Goal: Information Seeking & Learning: Check status

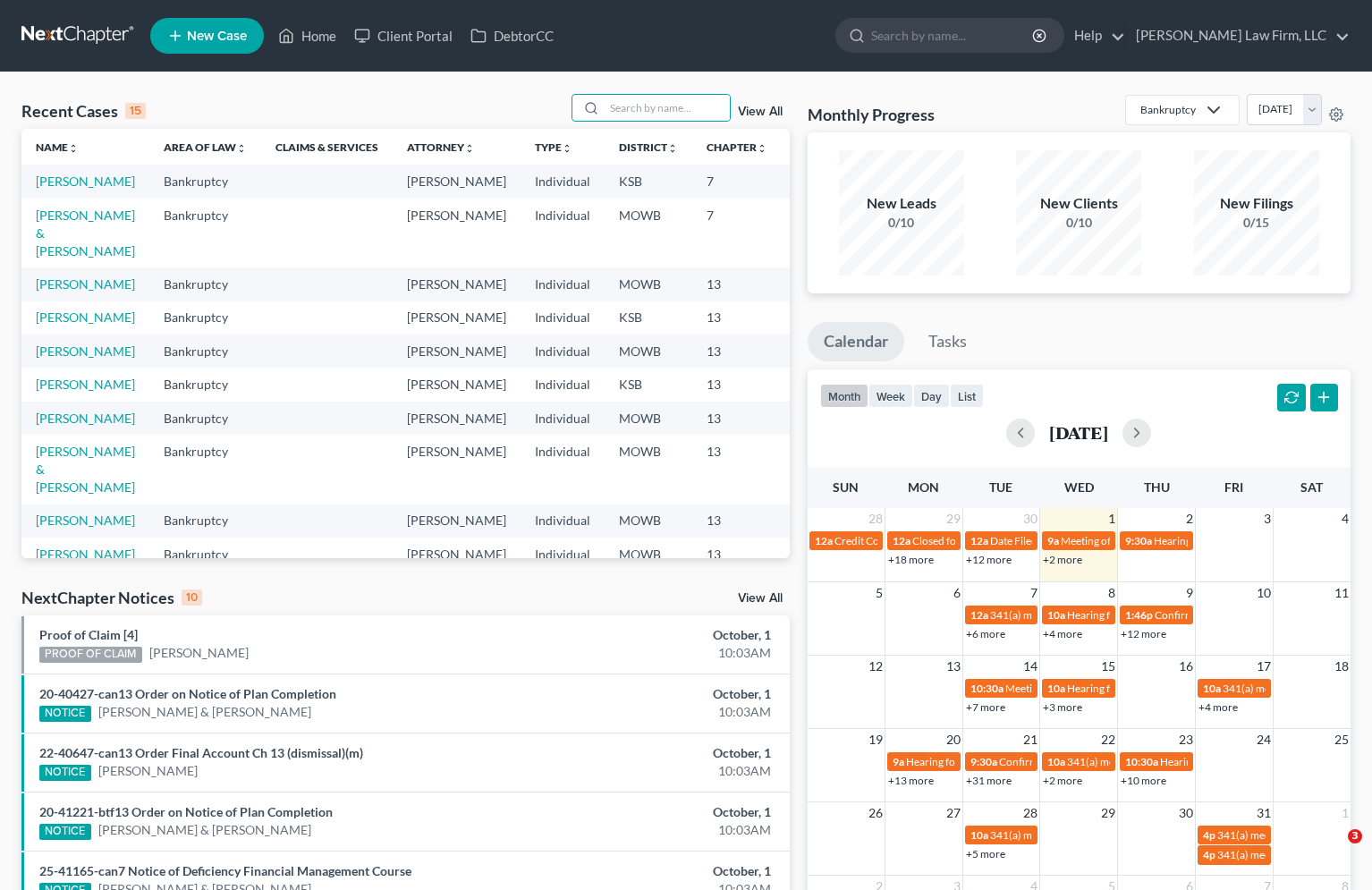
click at [672, 97] on input "search" at bounding box center [667, 107] width 126 height 26
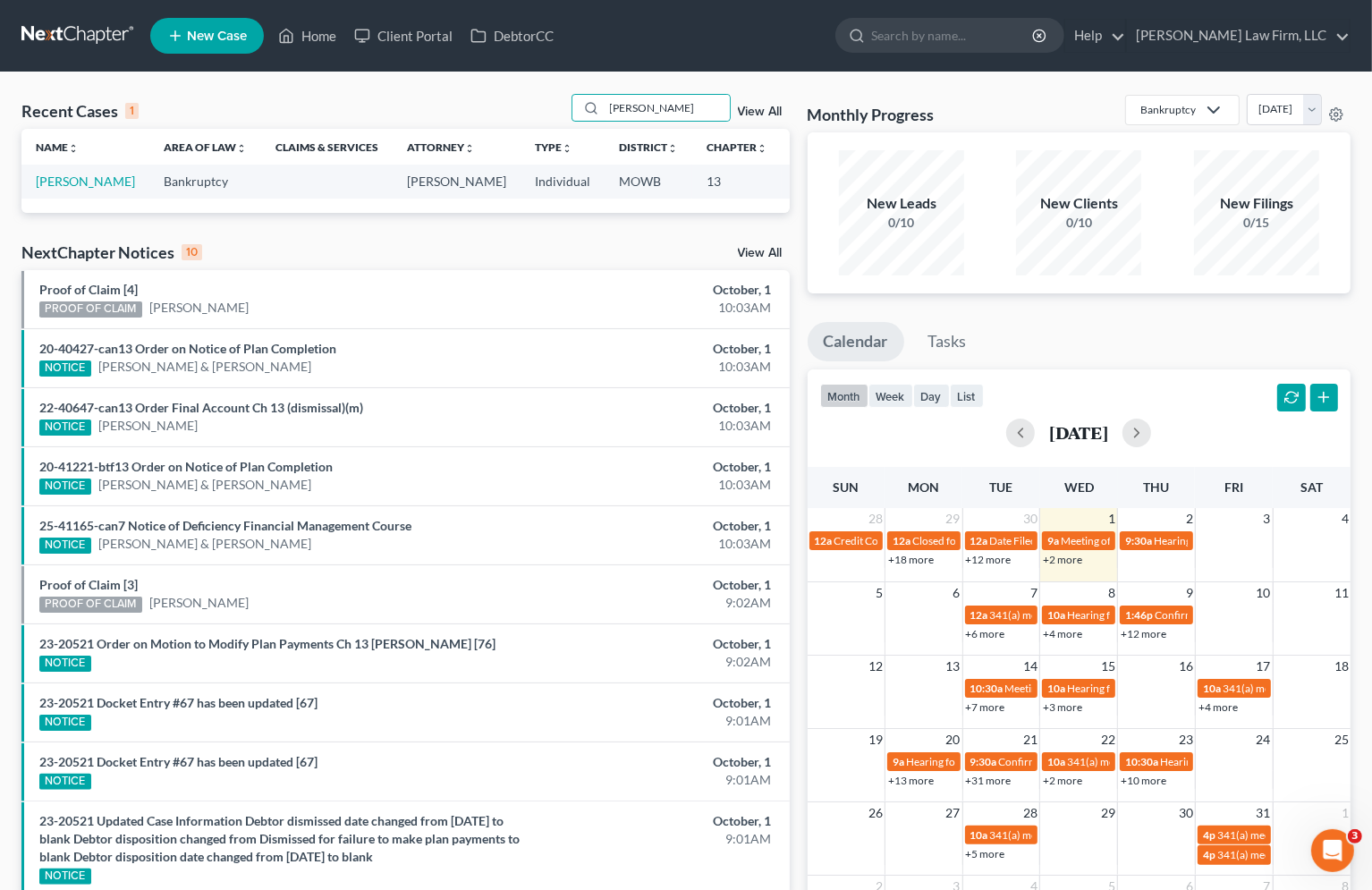
type input "snead"
click at [53, 189] on link "[PERSON_NAME]" at bounding box center [85, 181] width 99 height 16
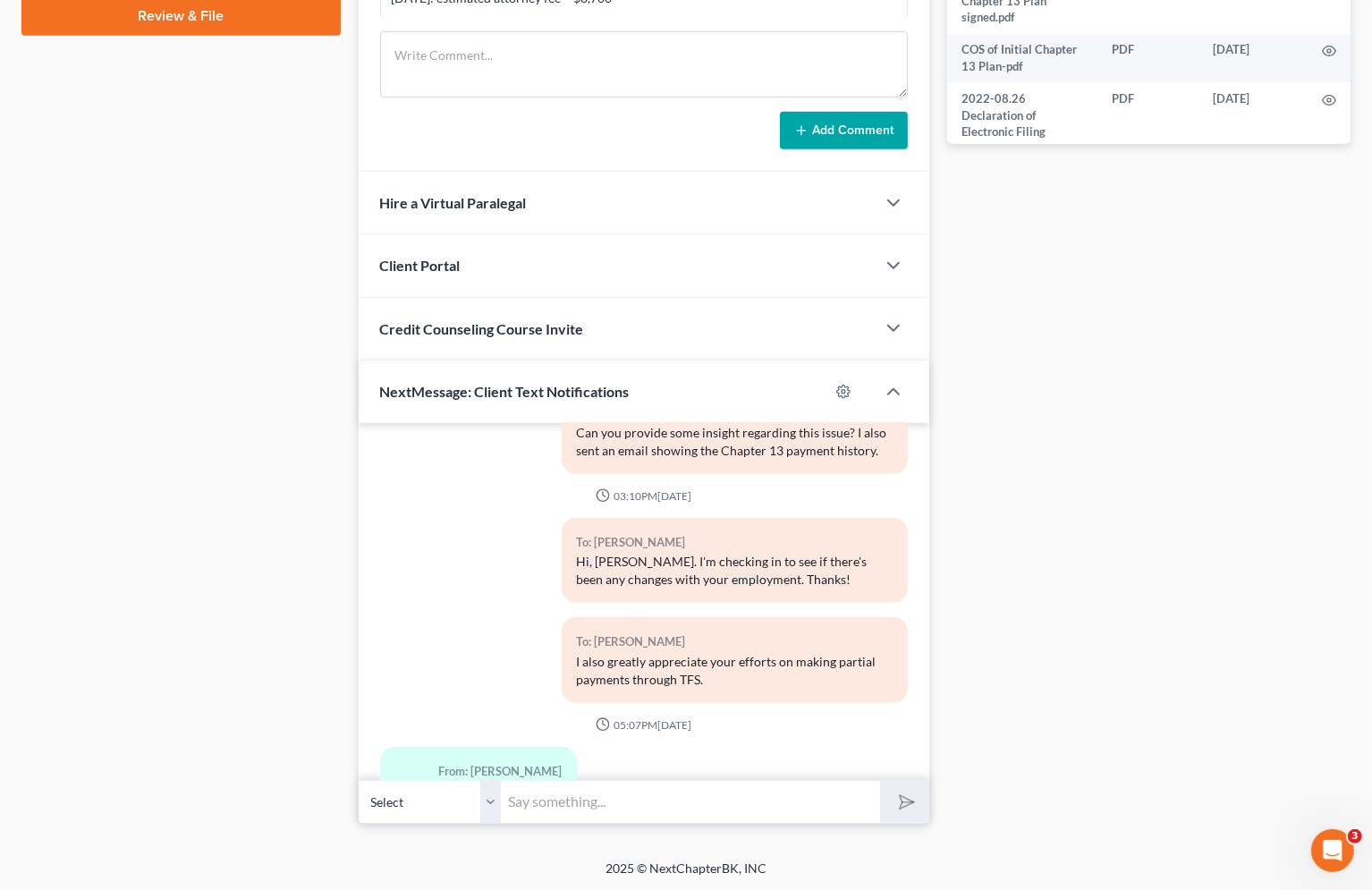
scroll to position [13979, 0]
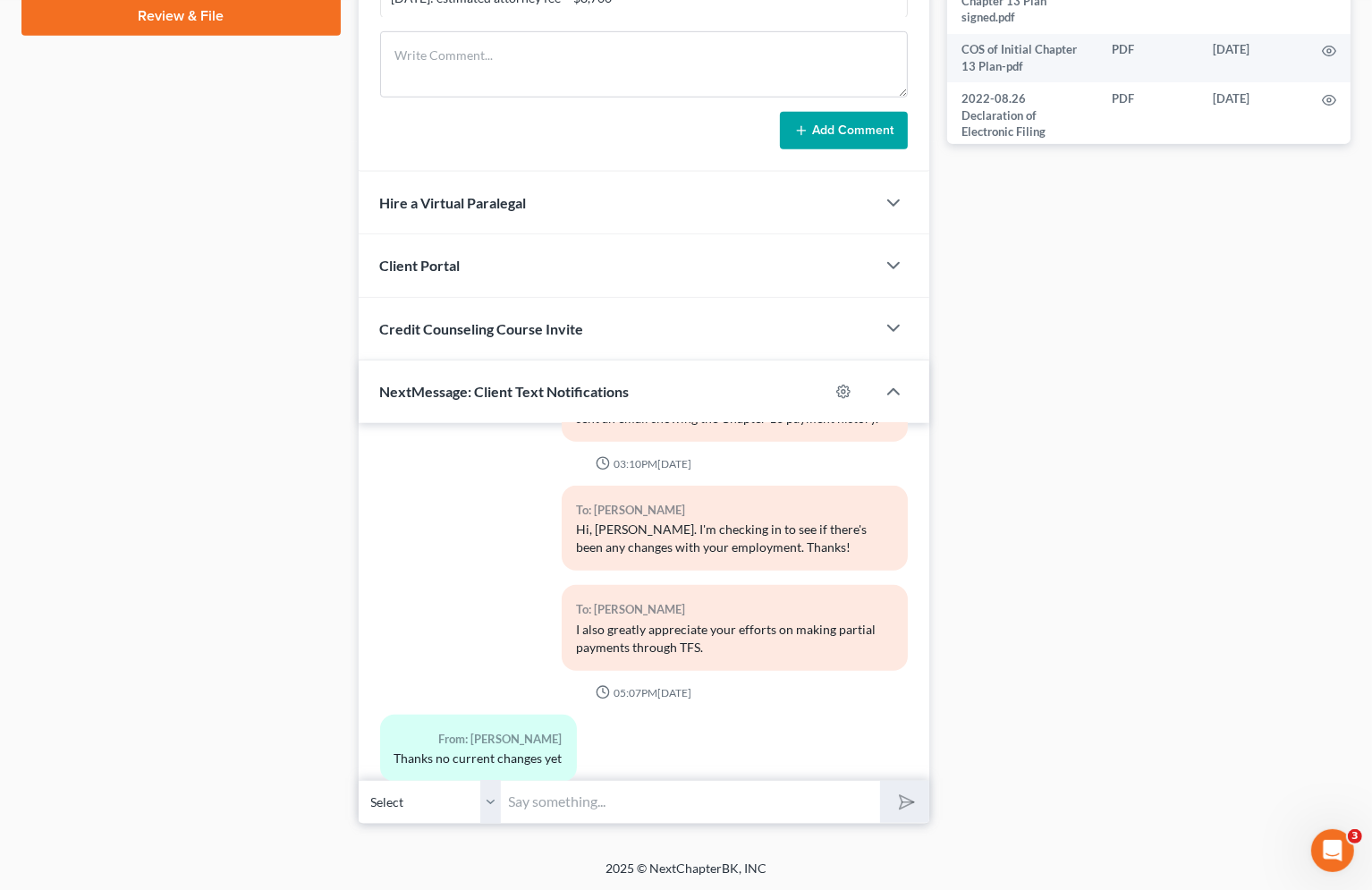
click at [694, 621] on div "I also greatly appreciate your efforts on making partial payments through TFS." at bounding box center [735, 638] width 317 height 36
click at [1034, 544] on div "Docs Tasks Events Fees Timer 0% Completed Nothing here yet! Six (6) months of p…" at bounding box center [1149, 42] width 422 height 1565
drag, startPoint x: 201, startPoint y: 238, endPoint x: 169, endPoint y: 247, distance: 33.2
click at [201, 237] on div "Case Dashboard Payments Invoices Payments Payments Credit Report Client Profile" at bounding box center [181, 42] width 337 height 1565
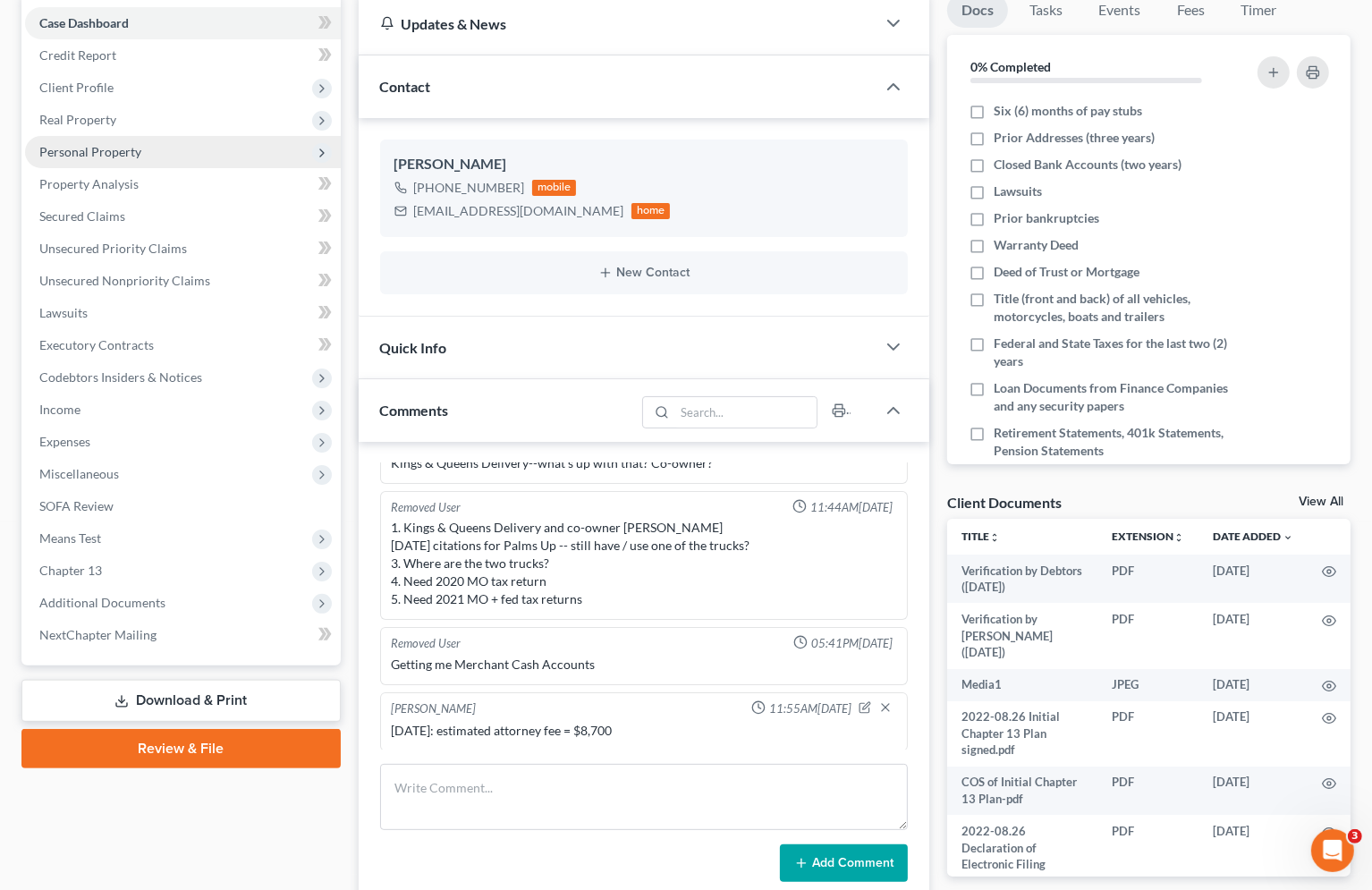
scroll to position [0, 0]
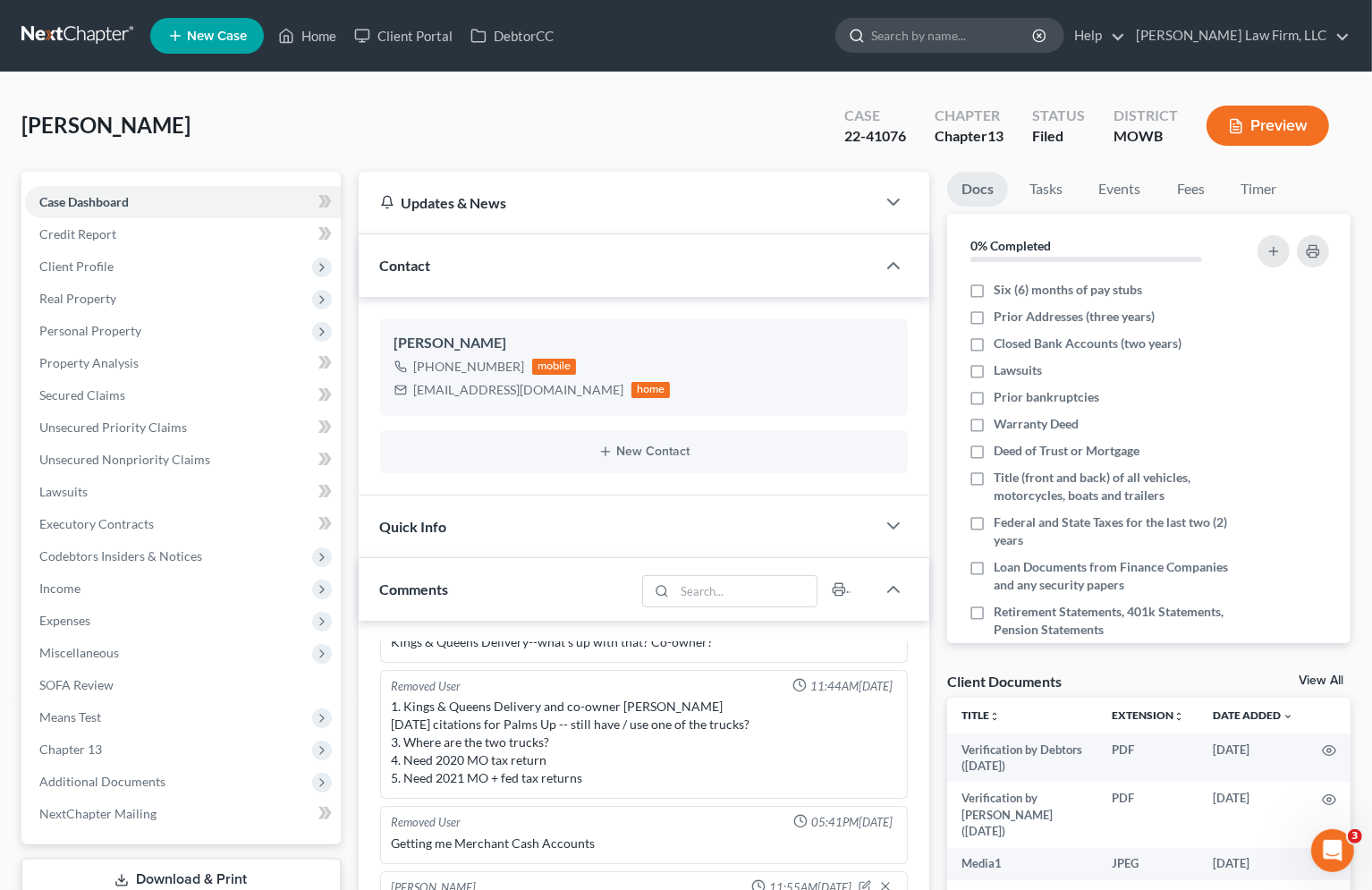
click at [1035, 27] on input "search" at bounding box center [953, 35] width 164 height 33
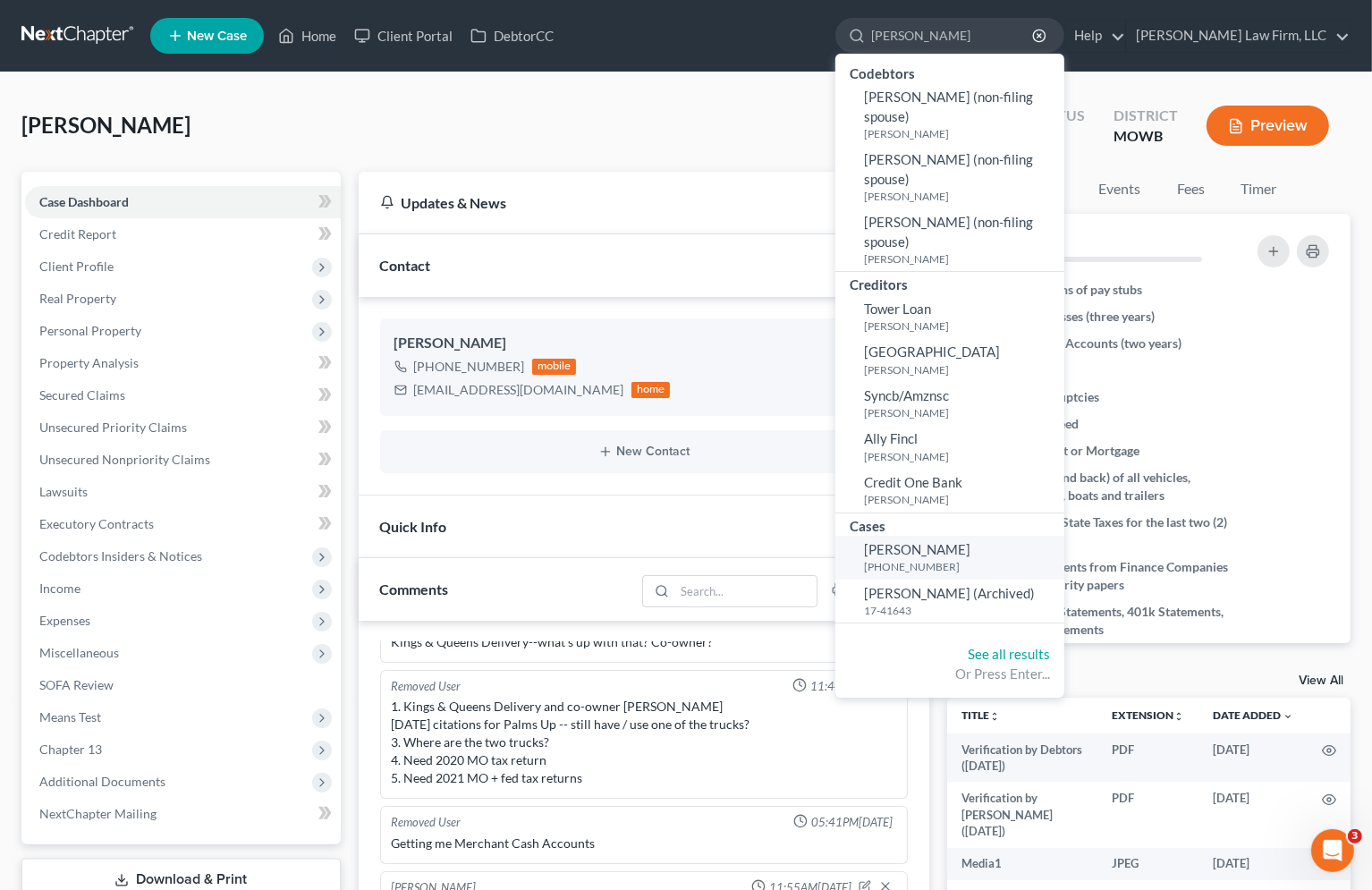
type input "kenyon"
click at [996, 567] on small "[PHONE_NUMBER]" at bounding box center [962, 566] width 196 height 16
select select "4"
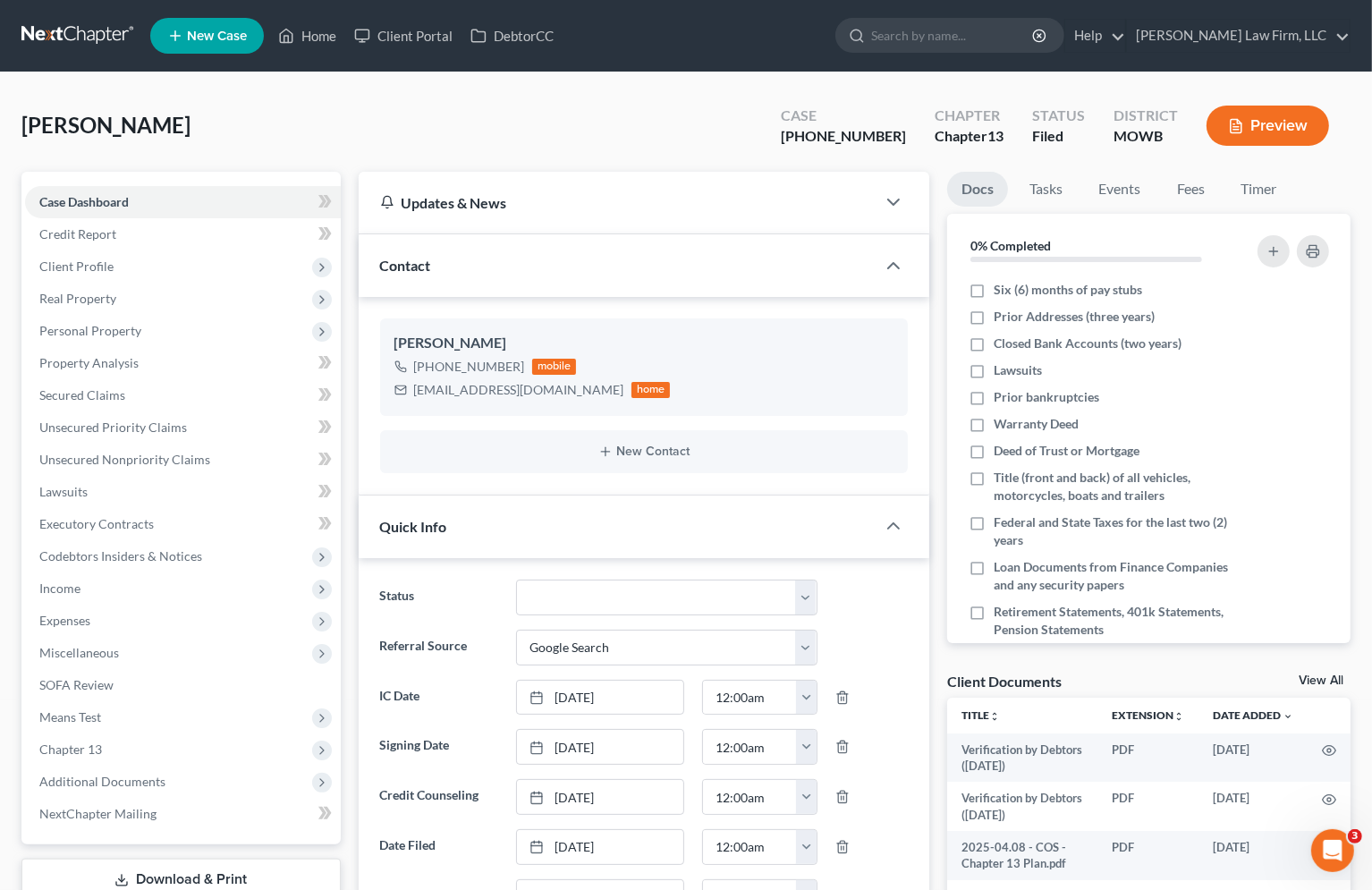
scroll to position [2561, 0]
click at [1014, 39] on input "search" at bounding box center [953, 35] width 164 height 33
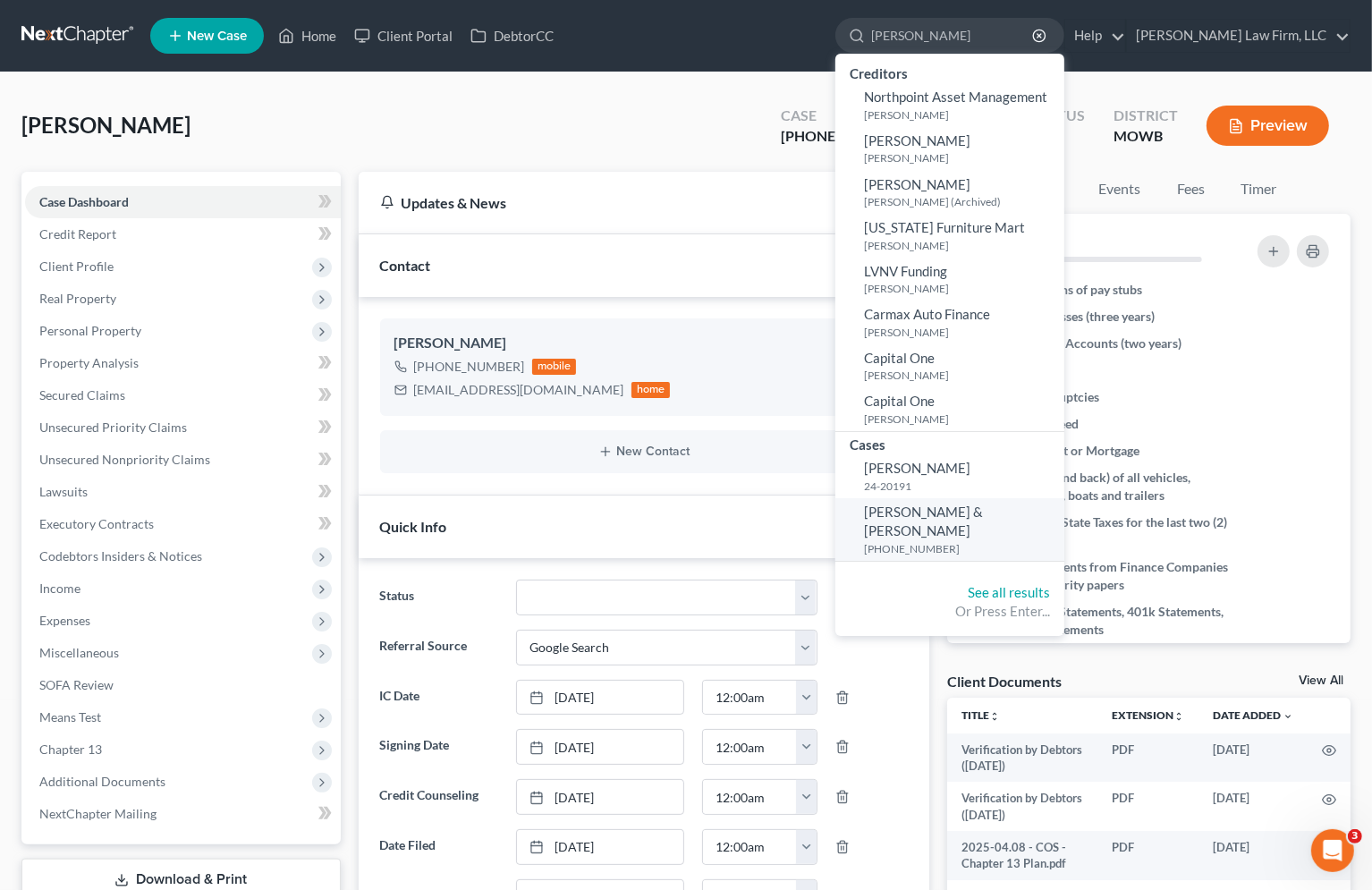
type input "nolan"
click at [983, 512] on span "[PERSON_NAME] & [PERSON_NAME]" at bounding box center [924, 521] width 119 height 35
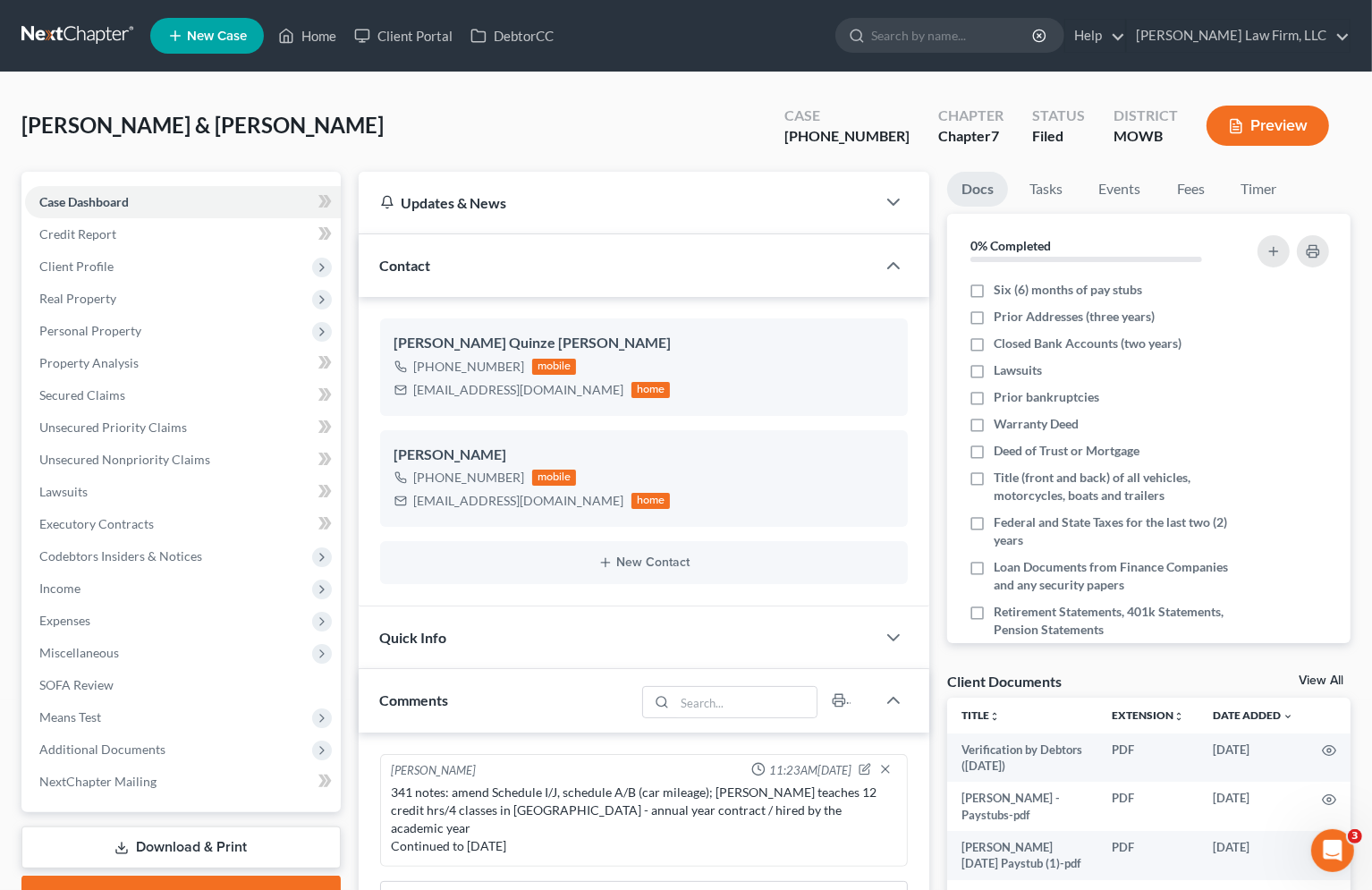
scroll to position [1644, 0]
click at [325, 128] on span "[PERSON_NAME] & [PERSON_NAME]" at bounding box center [202, 125] width 362 height 26
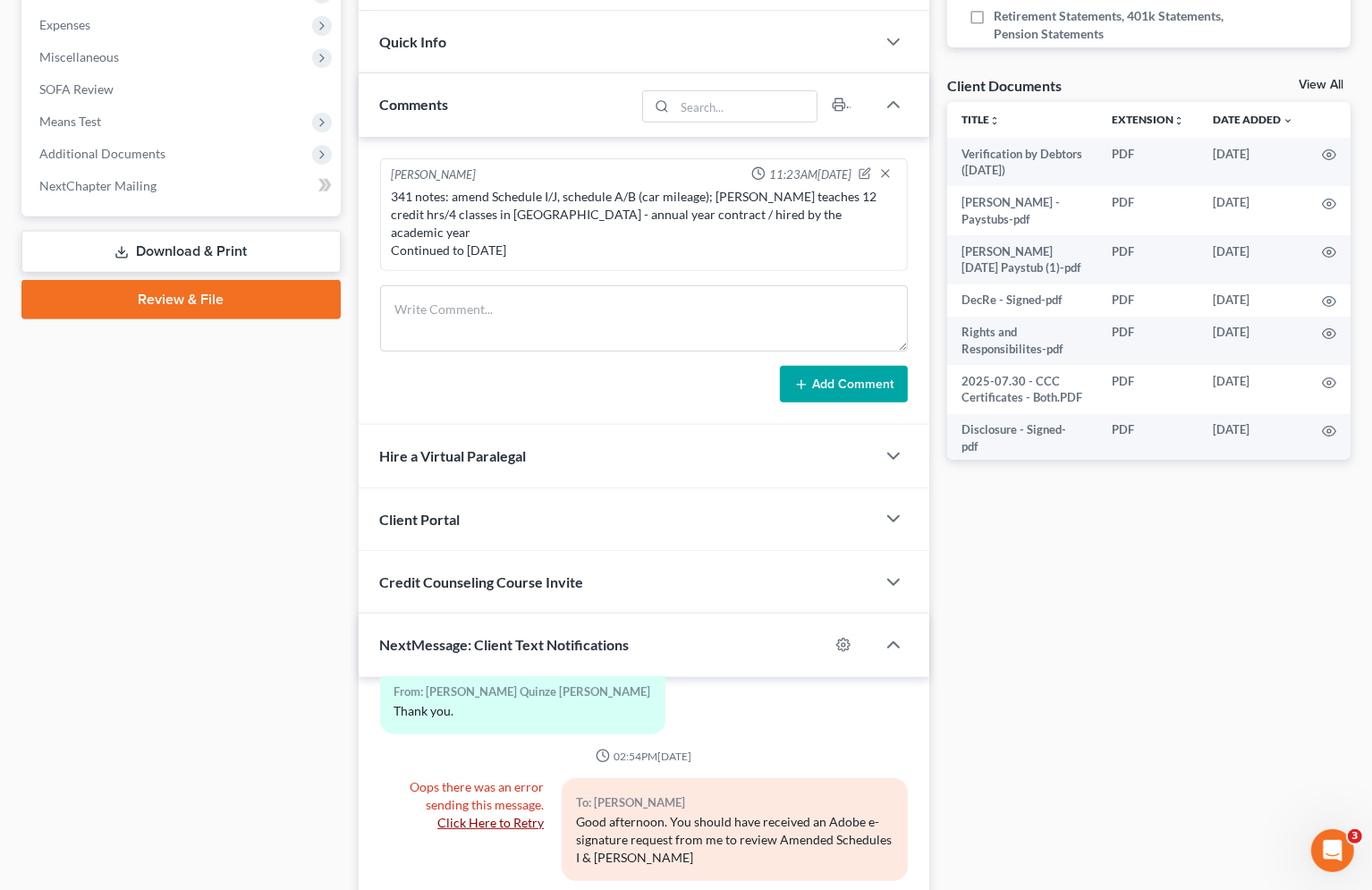
scroll to position [831, 0]
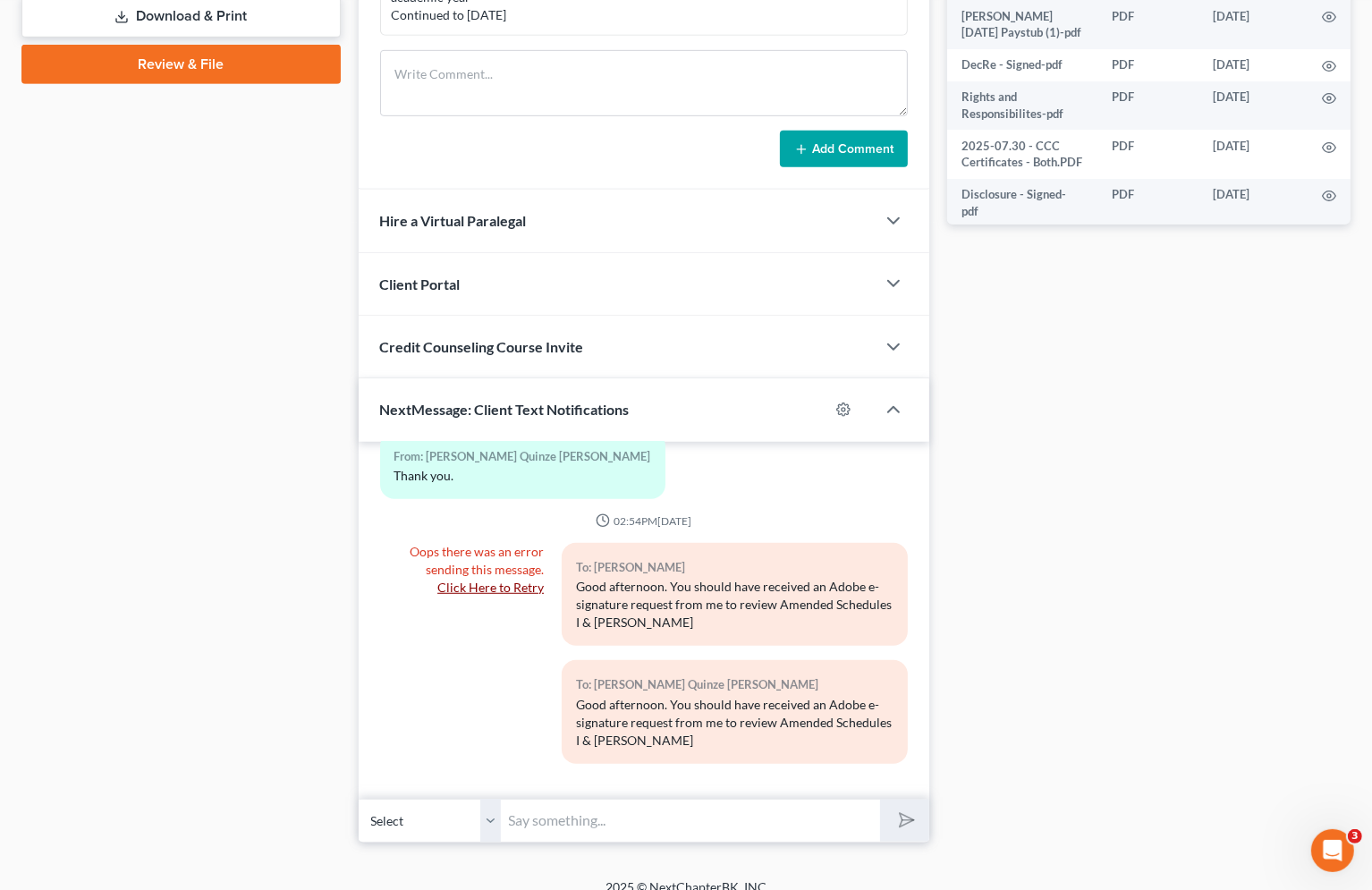
click at [280, 256] on div "Case Dashboard Payments Invoices Payments Payments Credit Report Client Profile" at bounding box center [181, 92] width 337 height 1502
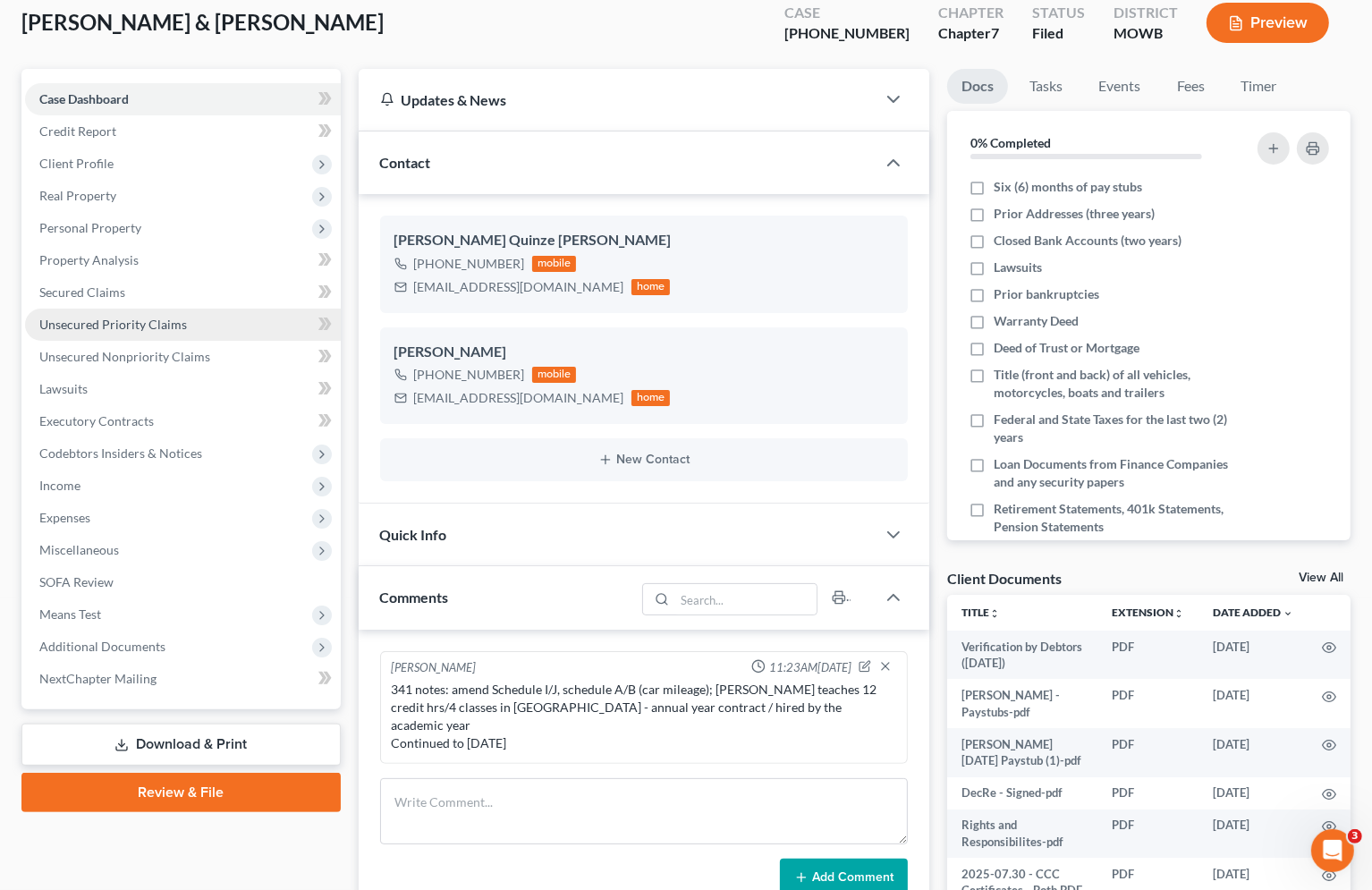
scroll to position [0, 0]
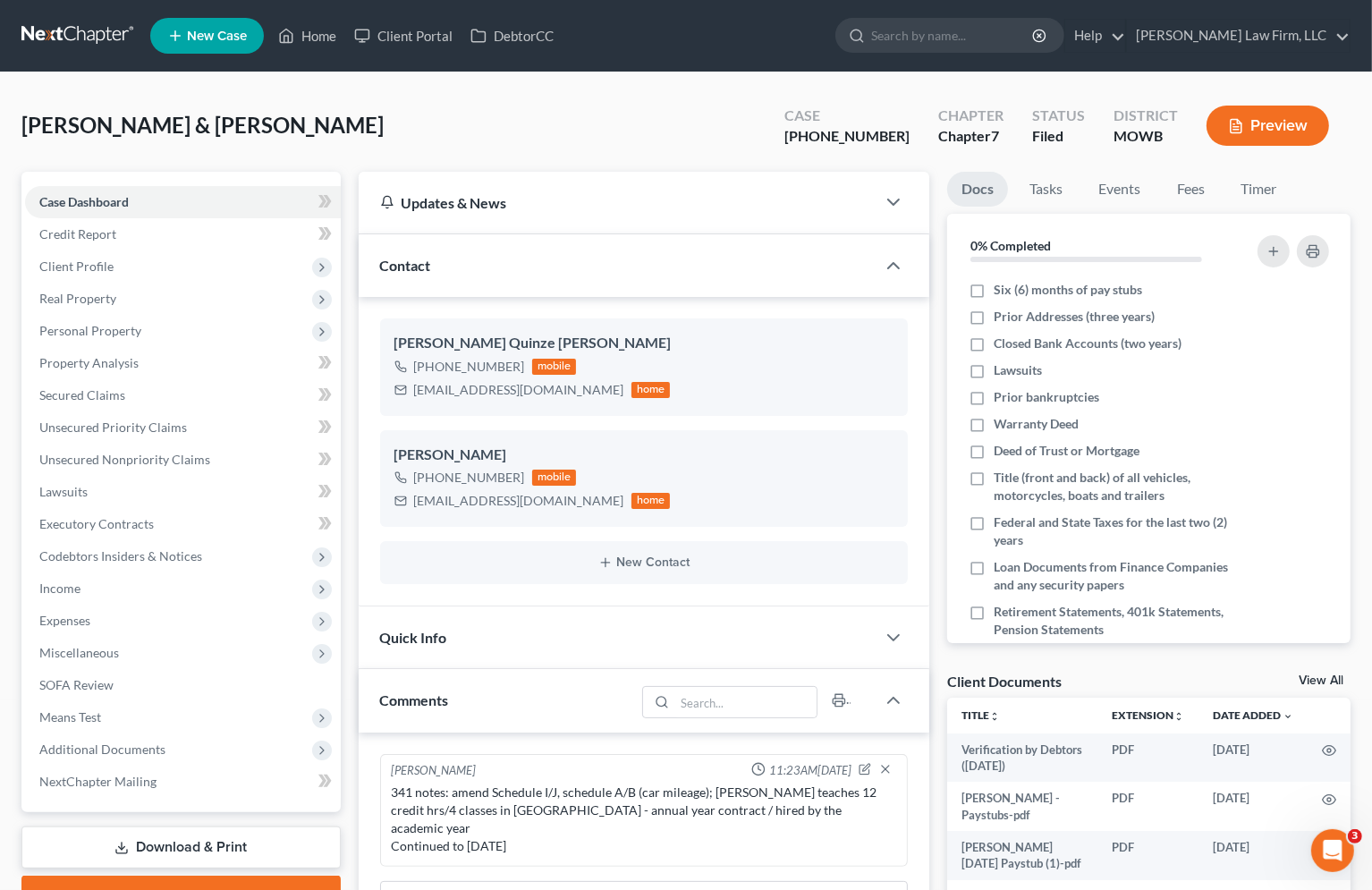
click at [106, 49] on link at bounding box center [78, 35] width 115 height 32
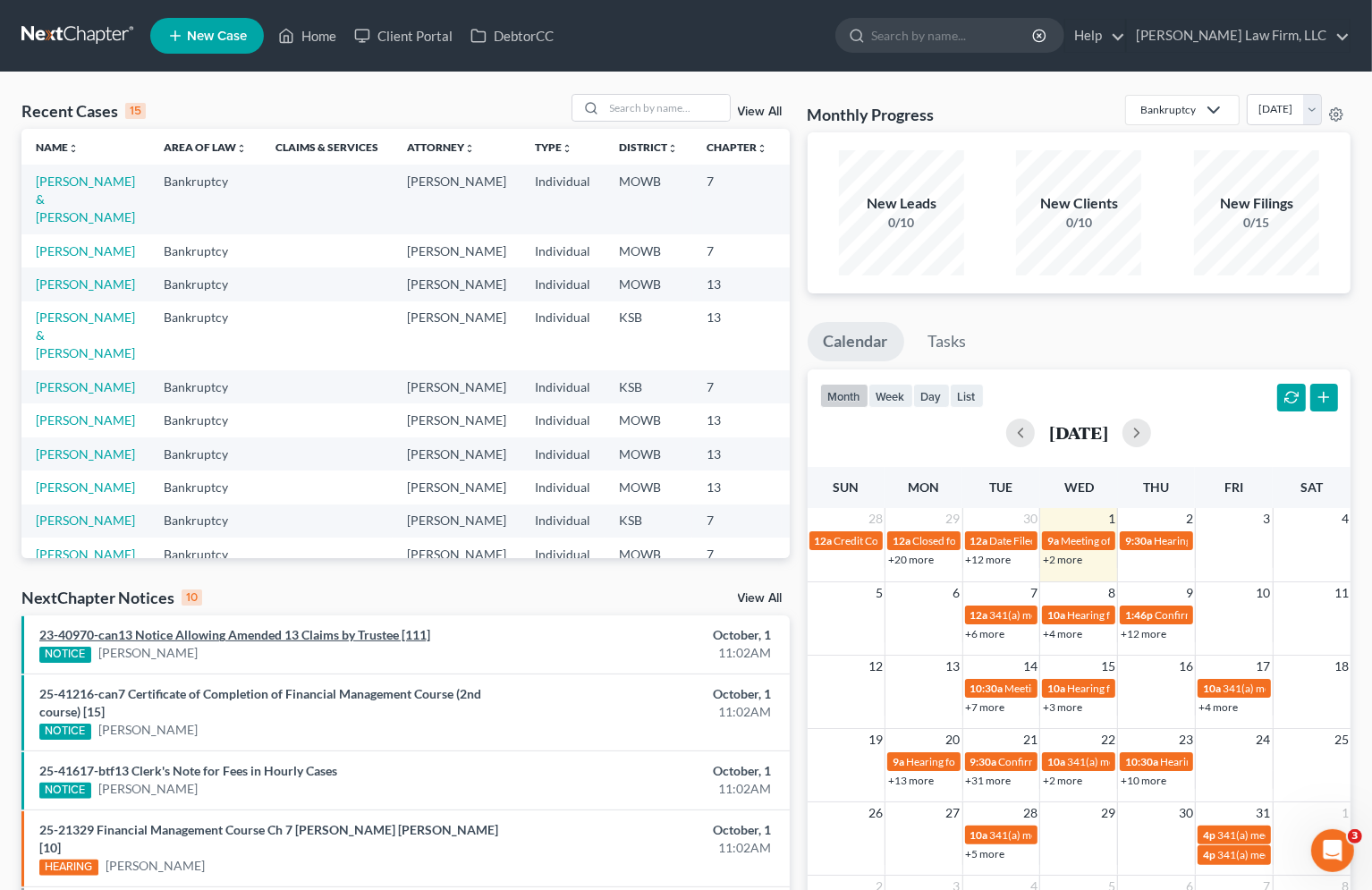
click at [410, 638] on link "23-40970-can13 Notice Allowing Amended 13 Claims by Trustee [111]" at bounding box center [235, 634] width 391 height 16
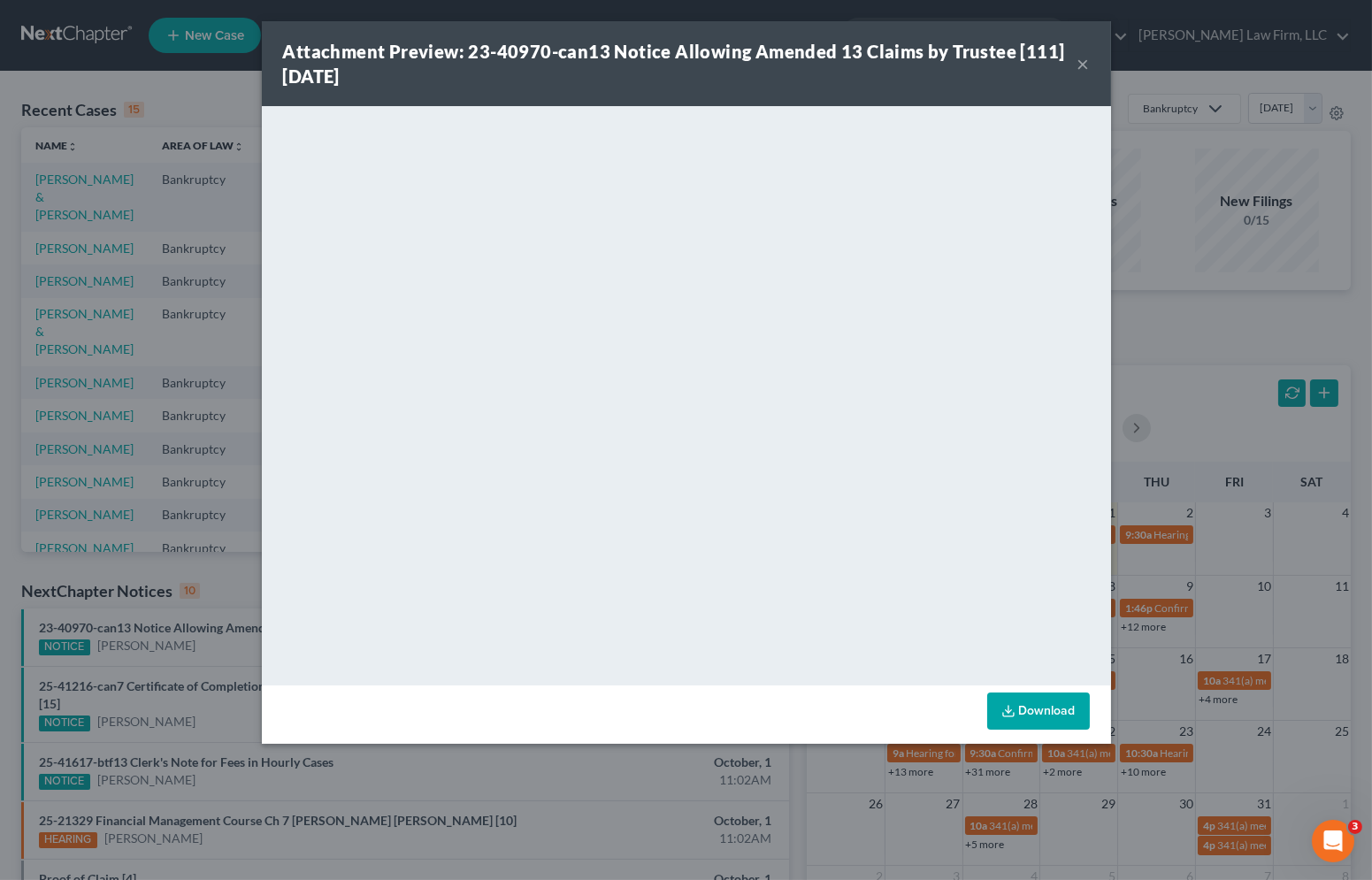
click at [651, 781] on div "Attachment Preview: 23-40970-can13 Notice Allowing Amended 13 Claims by Trustee…" at bounding box center [686, 440] width 1372 height 880
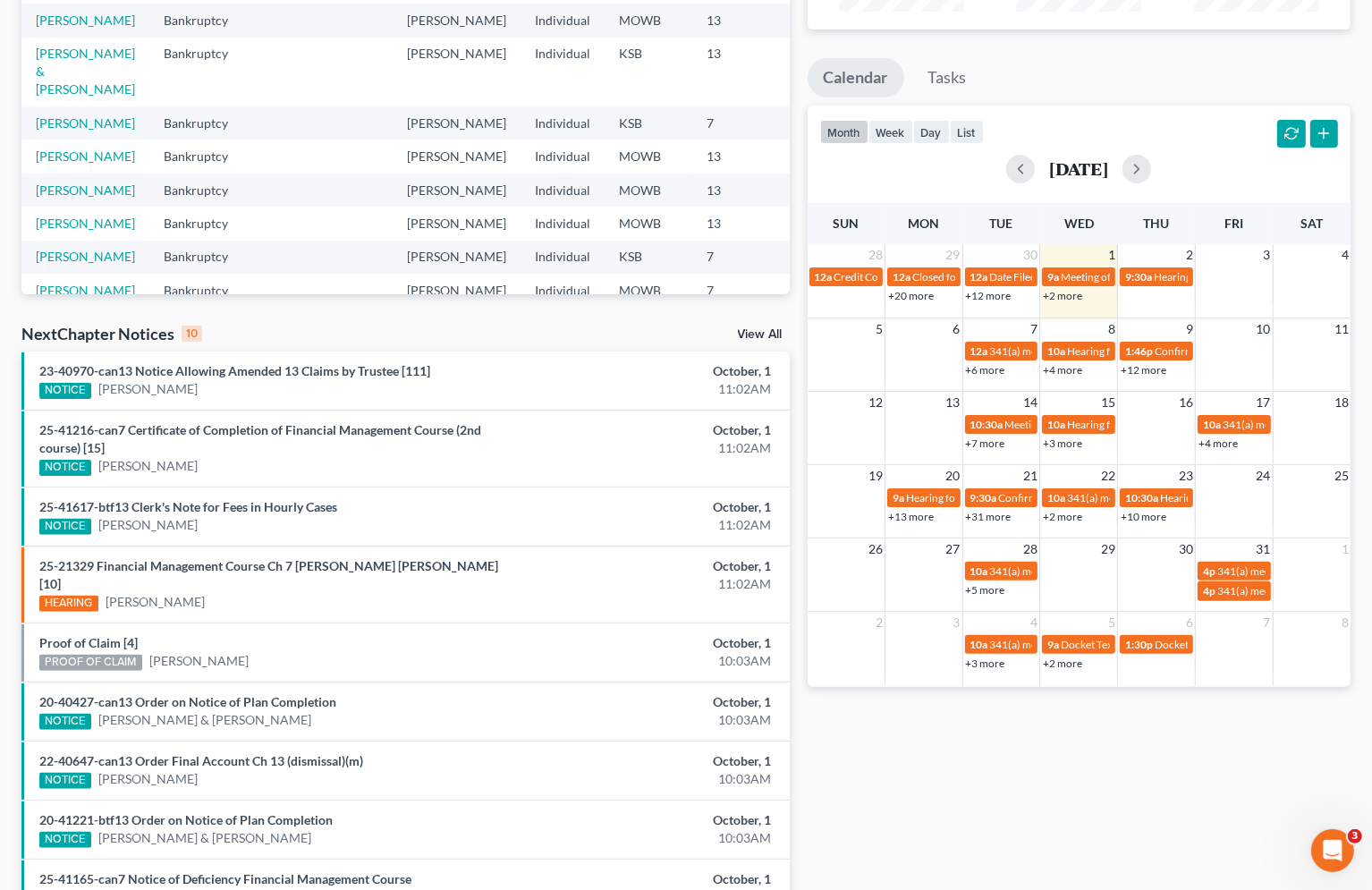
scroll to position [298, 0]
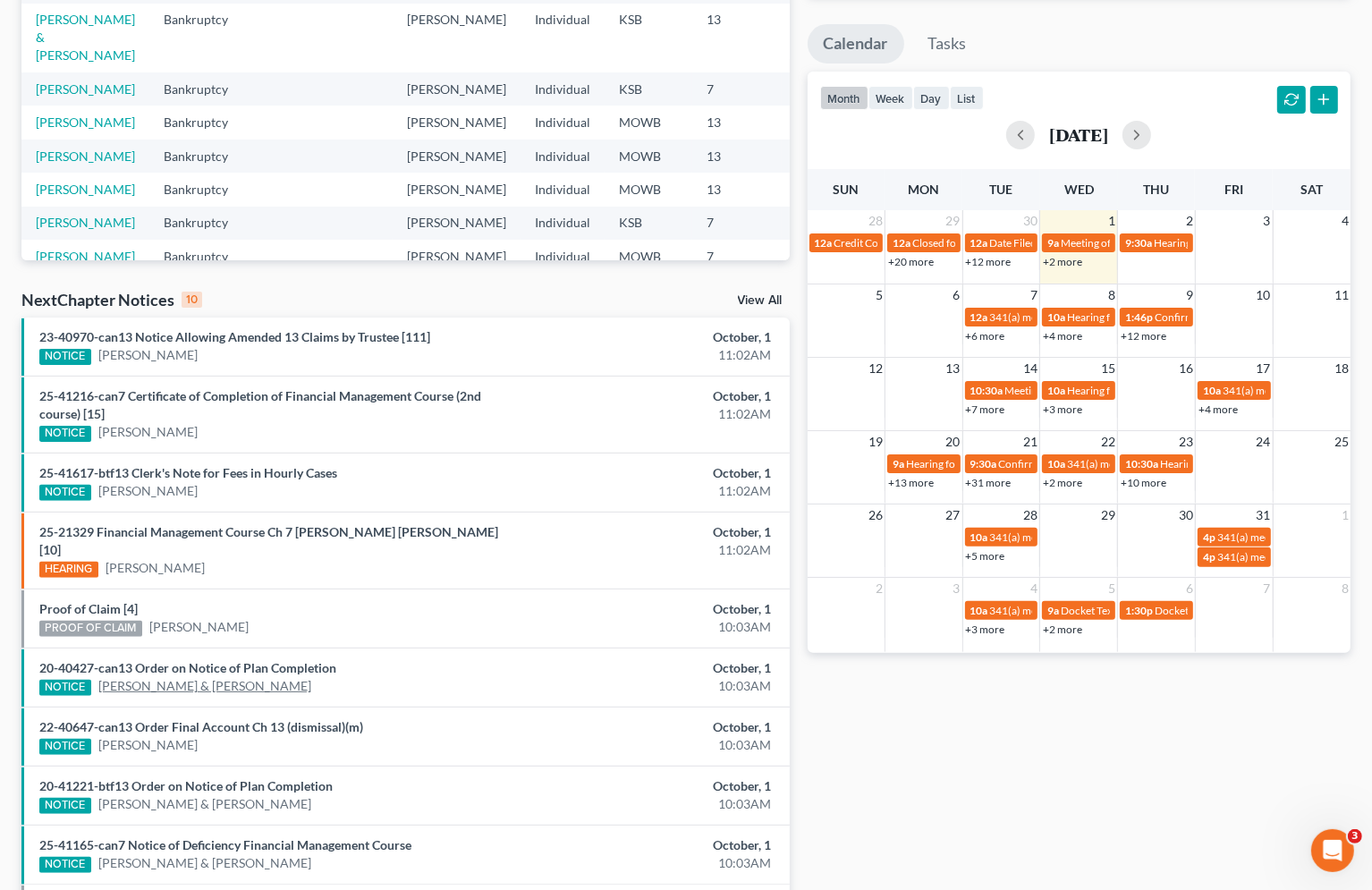
click at [254, 677] on link "[PERSON_NAME] & [PERSON_NAME]" at bounding box center [204, 687] width 213 height 18
select select "4"
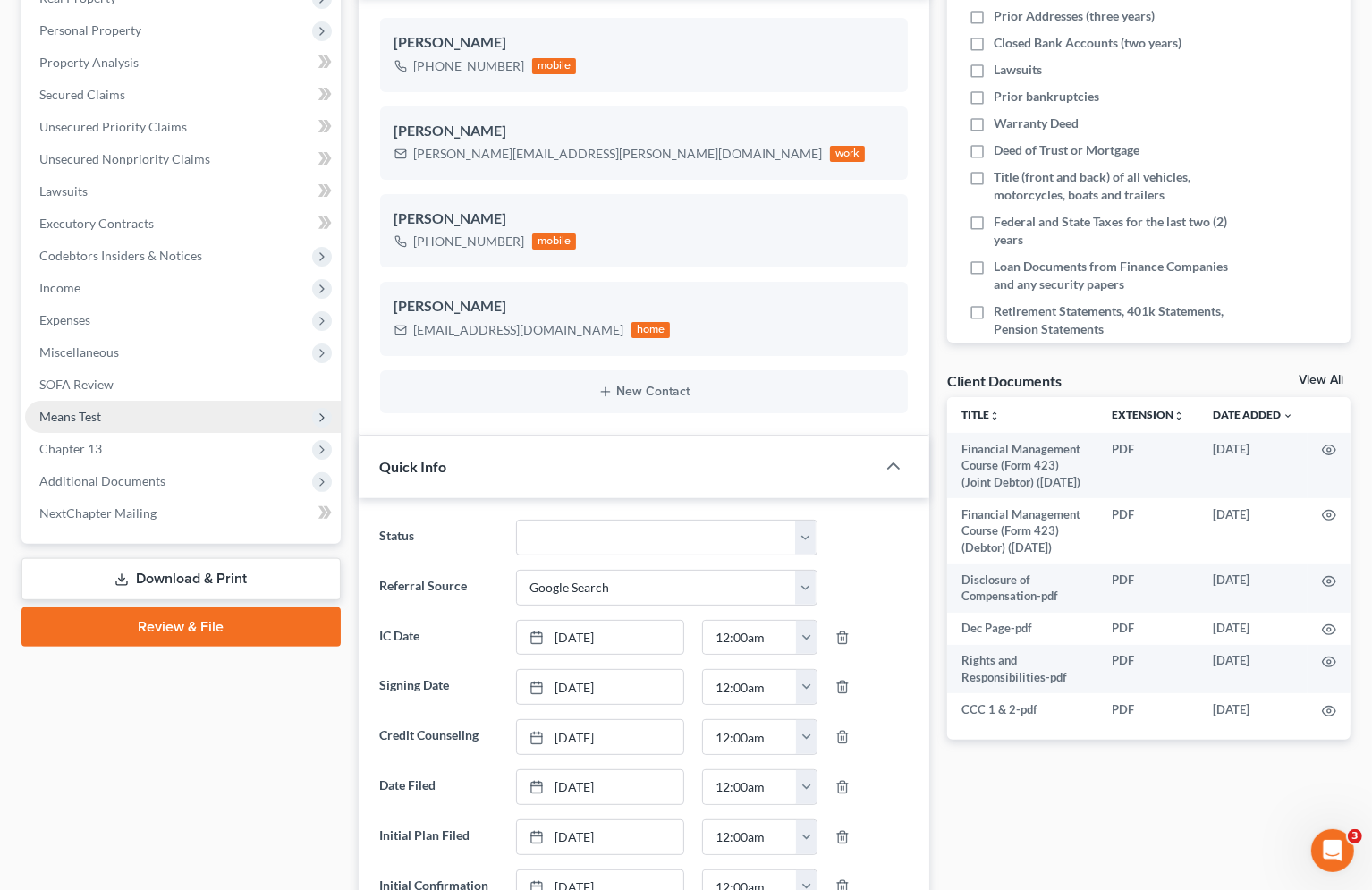
scroll to position [15332, 0]
click at [168, 426] on span "Means Test" at bounding box center [182, 416] width 316 height 32
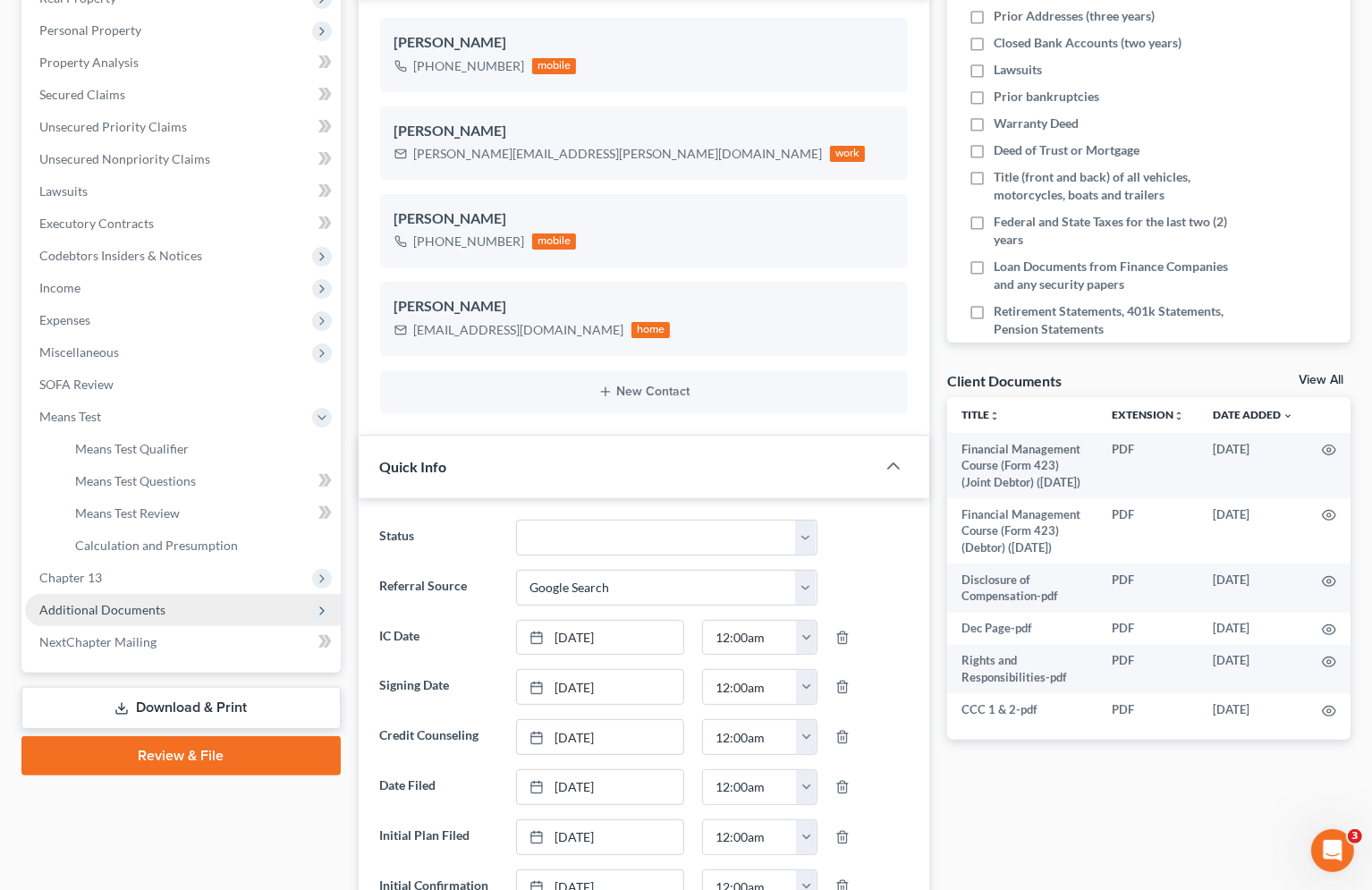
click at [163, 607] on span "Additional Documents" at bounding box center [182, 610] width 316 height 32
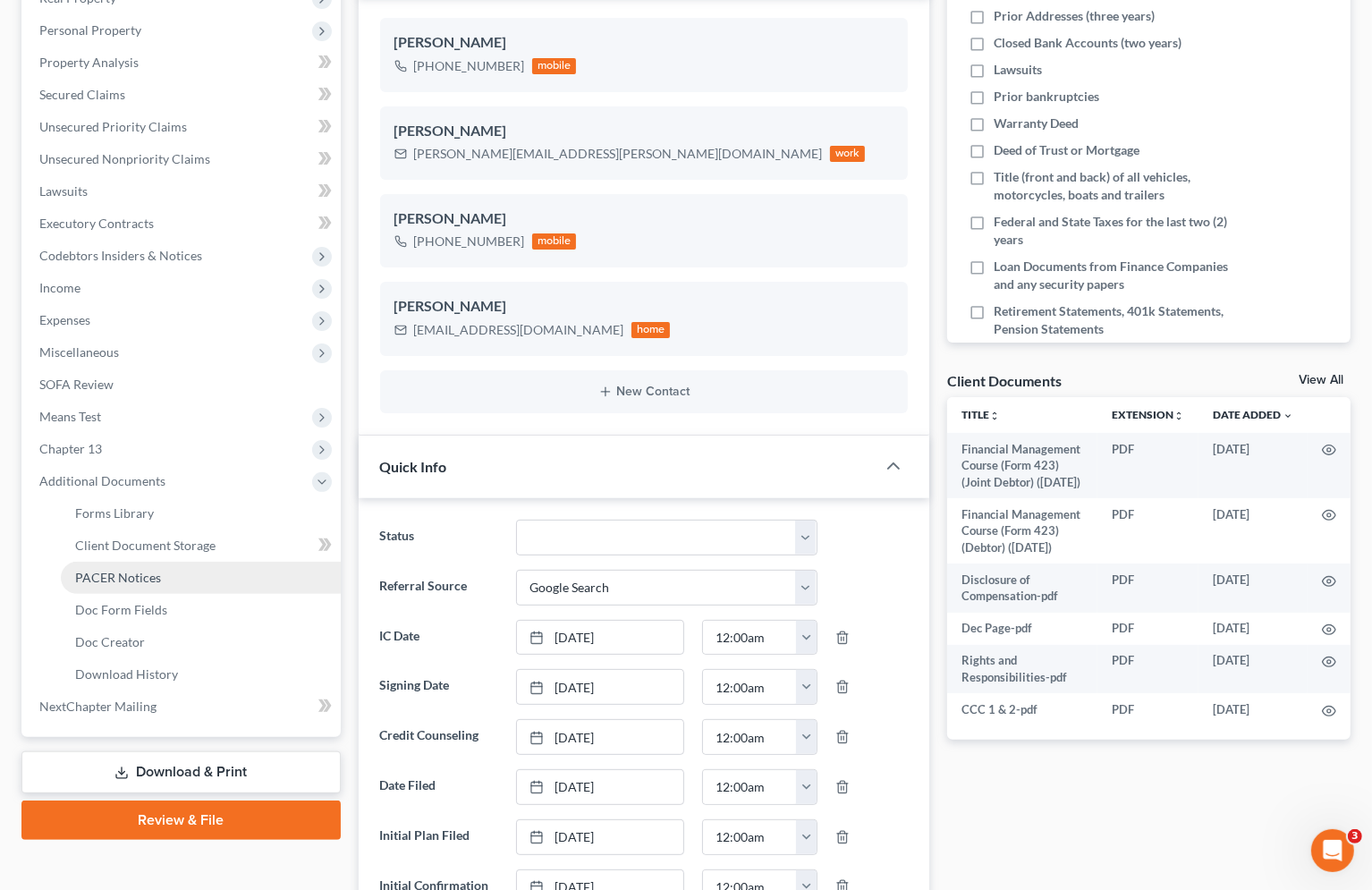
click at [158, 581] on span "PACER Notices" at bounding box center [118, 577] width 86 height 16
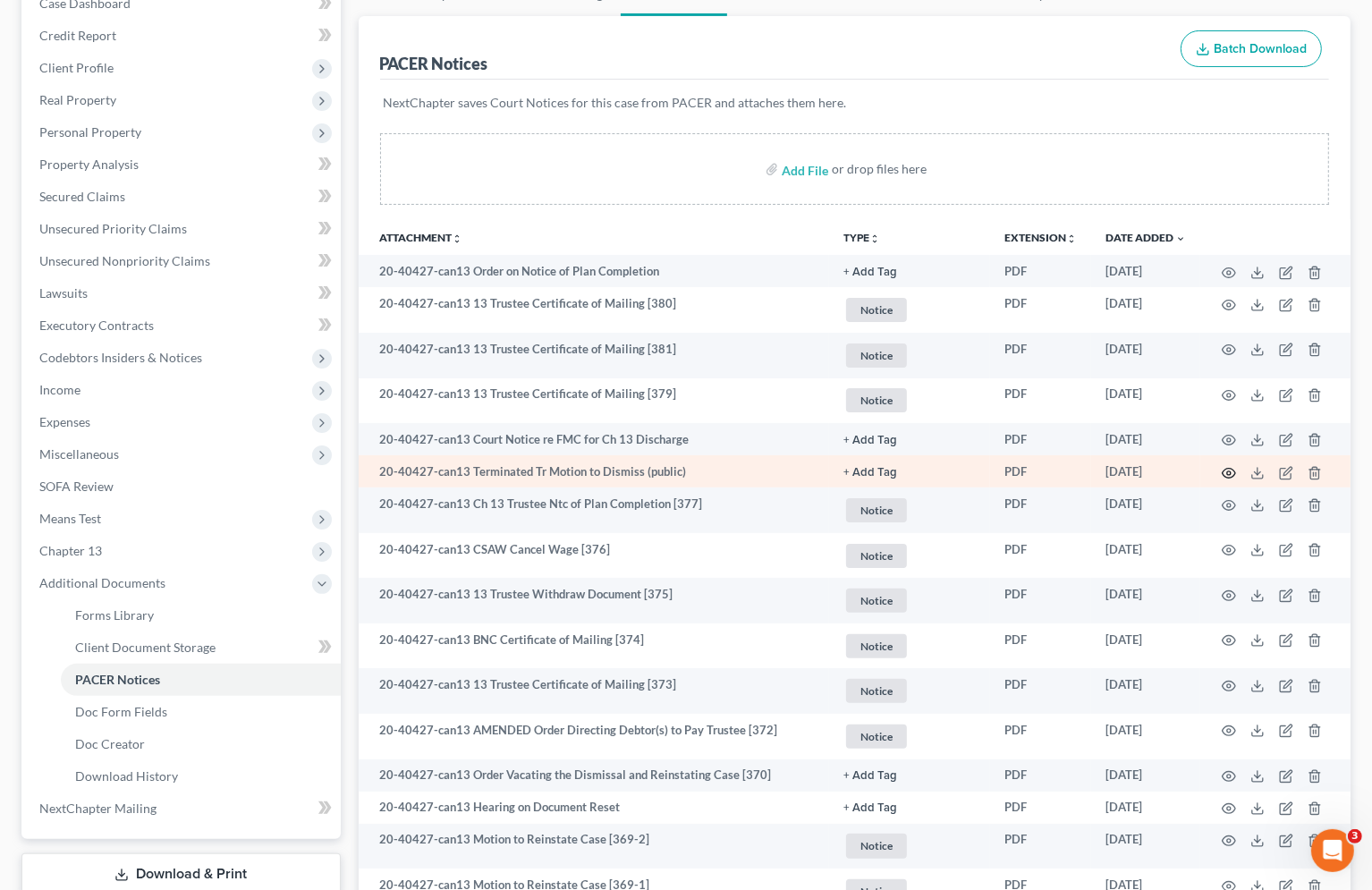
scroll to position [298, 0]
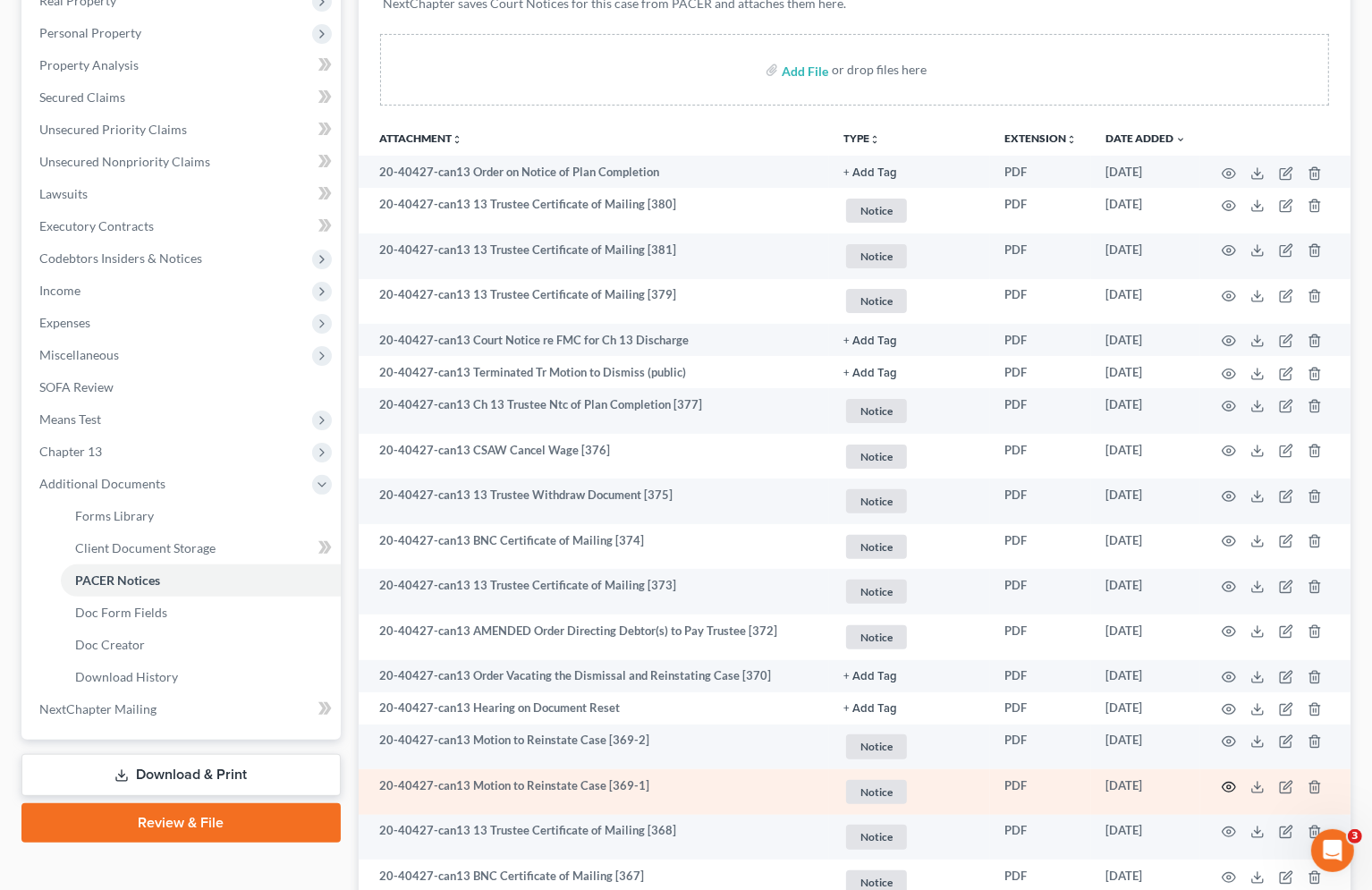
click at [1228, 784] on icon "button" at bounding box center [1229, 787] width 15 height 15
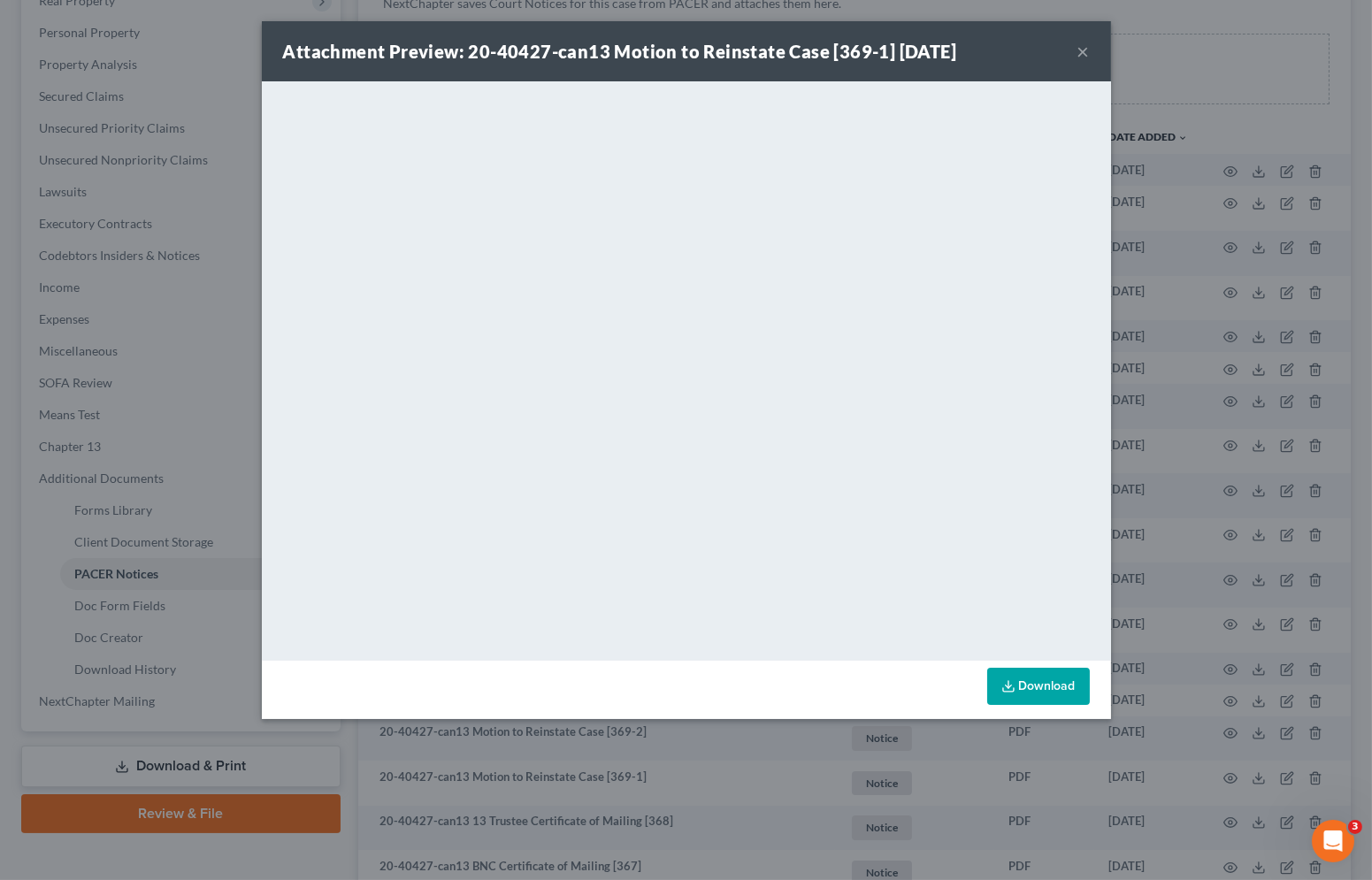
click at [148, 223] on div "Attachment Preview: 20-40427-can13 Motion to Reinstate Case [369-1] [DATE] × Do…" at bounding box center [686, 440] width 1372 height 880
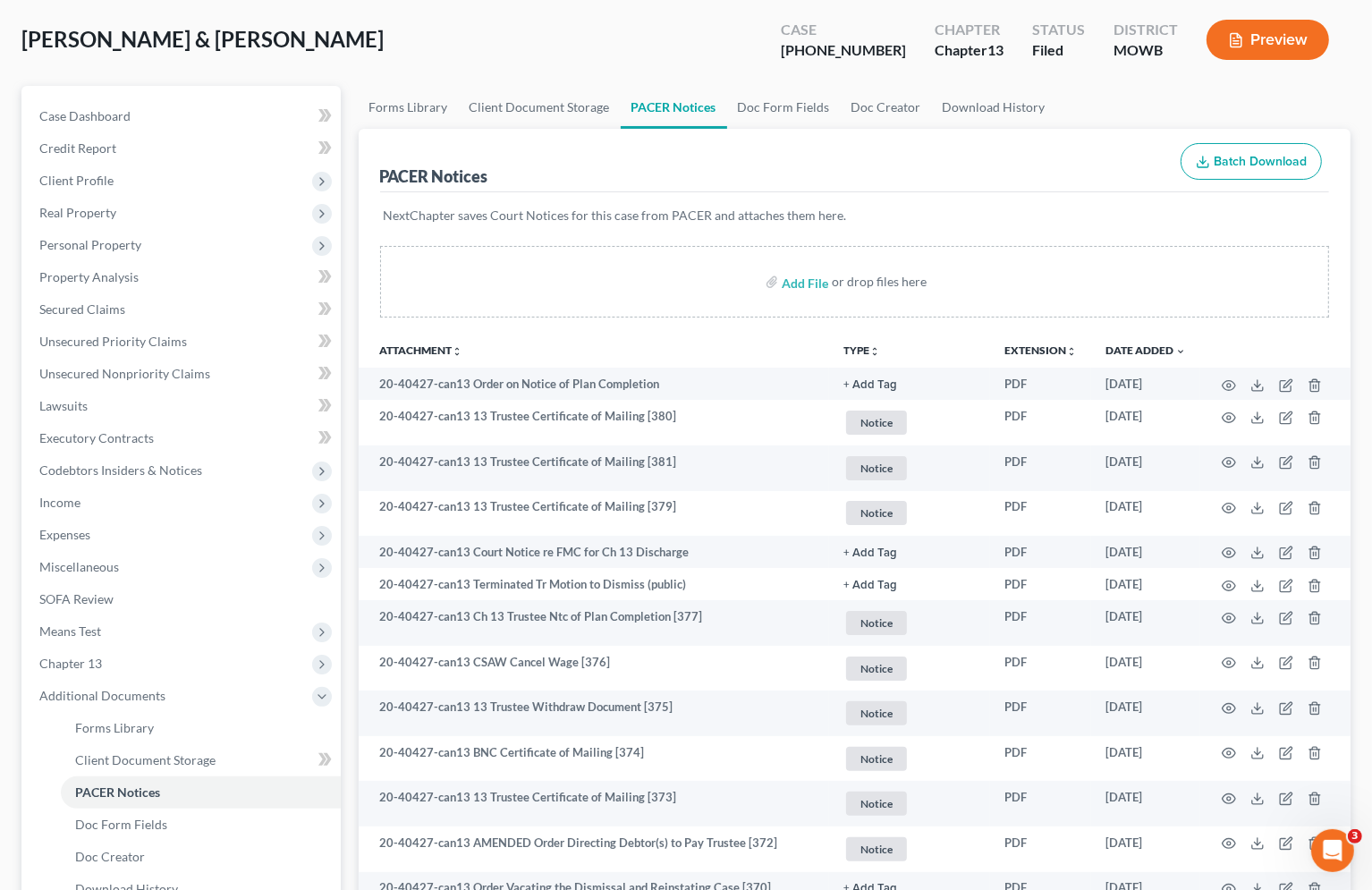
scroll to position [0, 0]
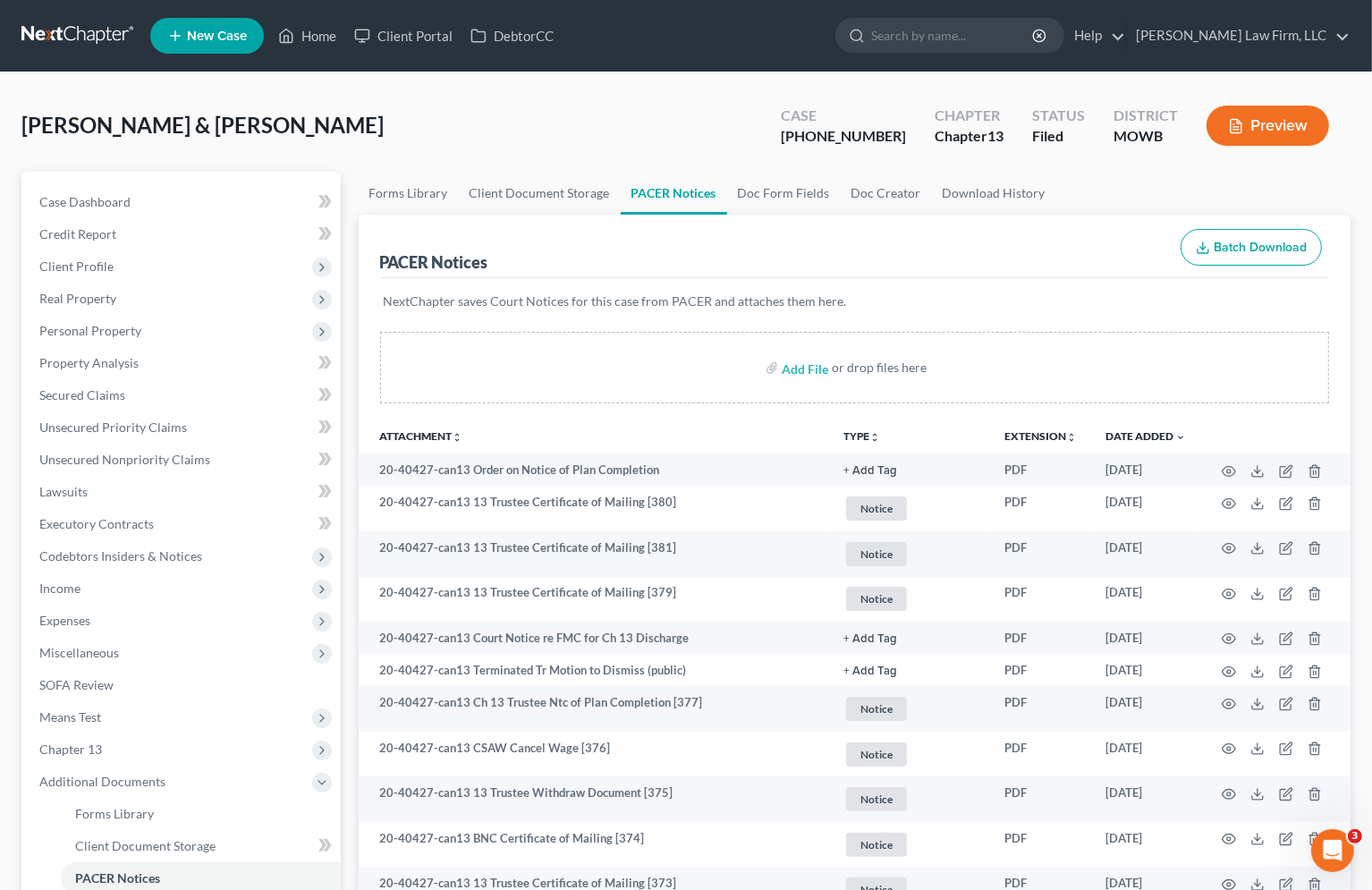
click at [106, 38] on link at bounding box center [78, 35] width 115 height 32
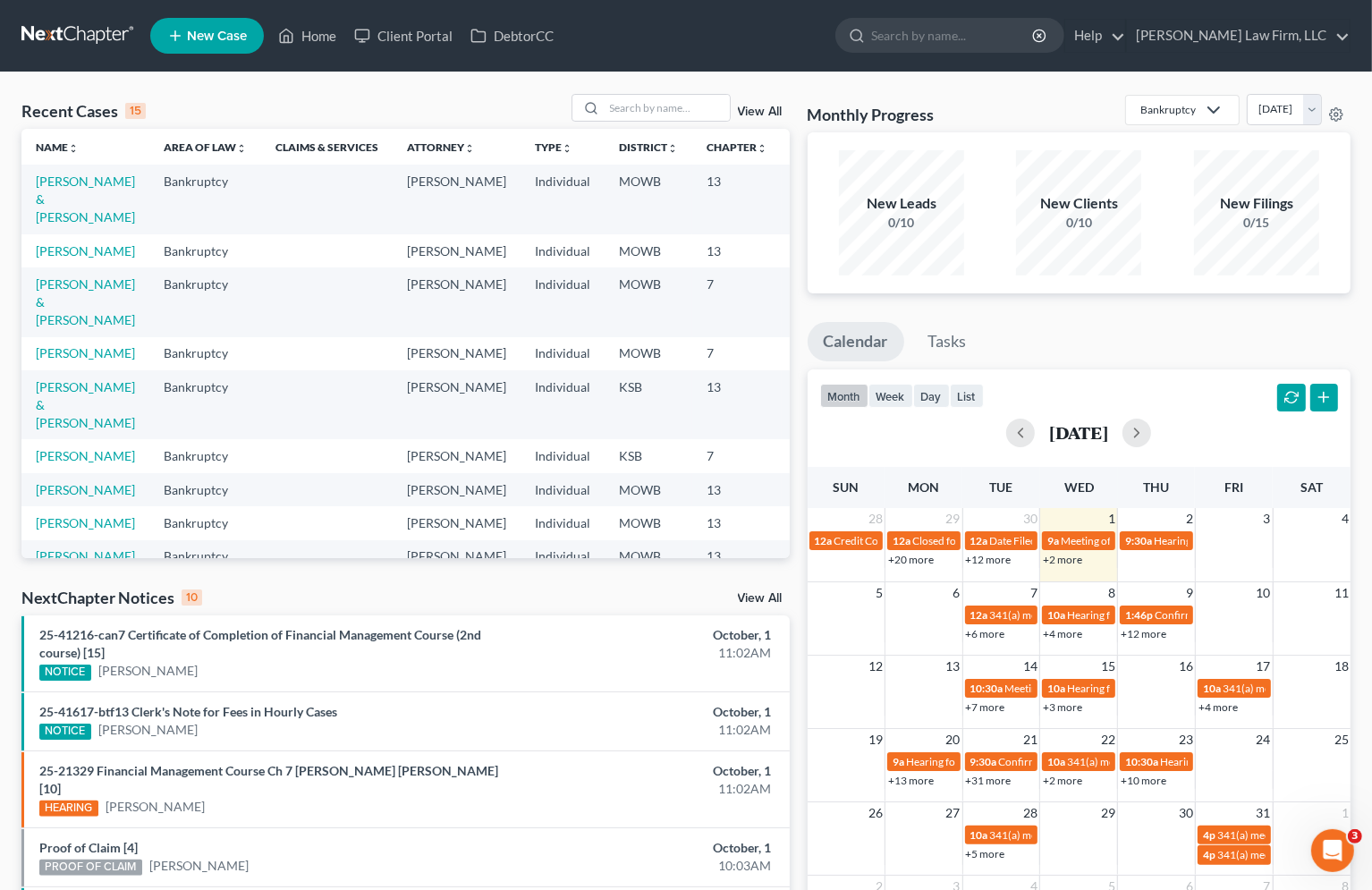
click at [286, 592] on div "NextChapter Notices 10 View All" at bounding box center [405, 600] width 768 height 28
click at [282, 104] on div "Recent Cases 15 View All" at bounding box center [405, 111] width 768 height 35
click at [472, 579] on div "Recent Cases 15 View All Name unfold_more expand_more expand_less Area of Law u…" at bounding box center [406, 681] width 786 height 1175
click at [364, 85] on div "Recent Cases 15 View All Name unfold_more expand_more expand_less Area of Law u…" at bounding box center [686, 681] width 1372 height 1218
